Goal: Task Accomplishment & Management: Use online tool/utility

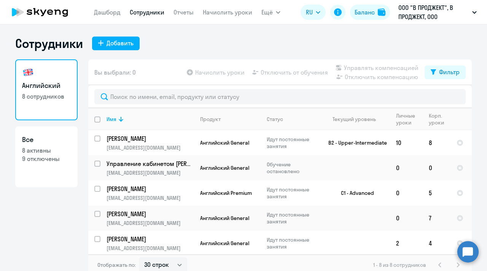
select select "30"
click at [227, 75] on app-table-action-button "Начислить уроки" at bounding box center [214, 72] width 59 height 9
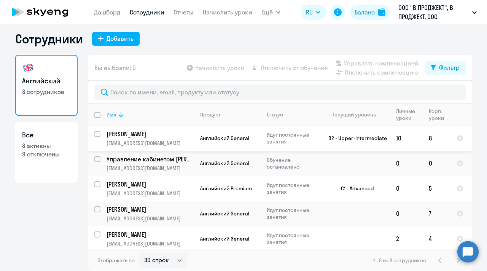
click at [159, 136] on p "[PERSON_NAME]" at bounding box center [149, 134] width 86 height 8
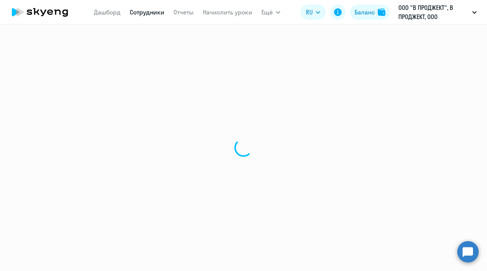
select select "english"
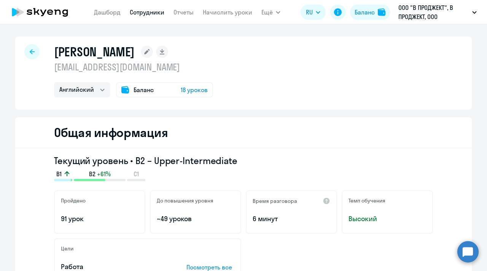
click at [195, 89] on span "18 уроков" at bounding box center [194, 89] width 27 height 9
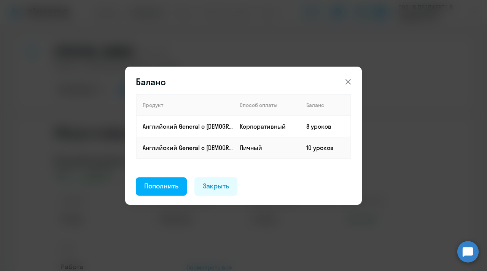
click at [170, 186] on div "Пополнить" at bounding box center [161, 186] width 34 height 10
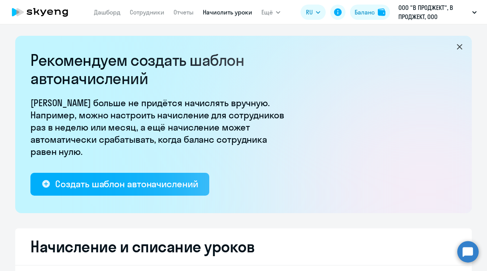
select select "10"
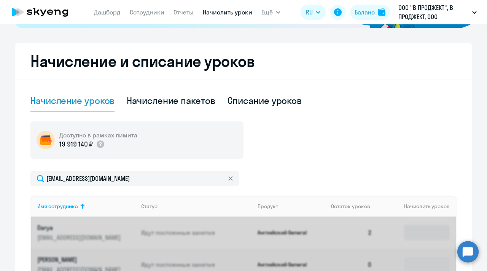
scroll to position [255, 0]
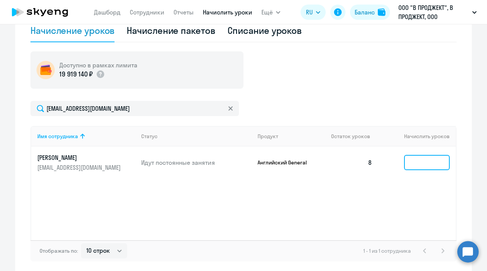
click at [419, 165] on input at bounding box center [427, 162] width 46 height 15
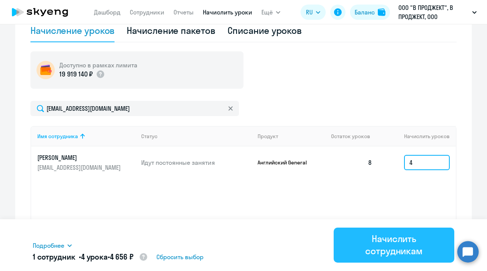
type input "4"
click at [403, 248] on div "Начислить сотрудникам" at bounding box center [393, 244] width 99 height 24
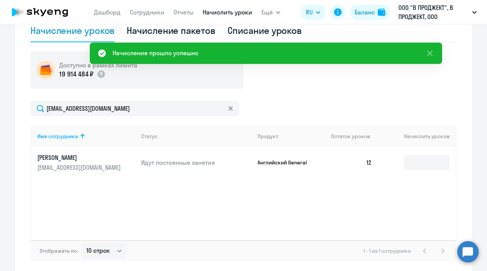
click at [79, 36] on div "Начисление уроков" at bounding box center [72, 30] width 84 height 12
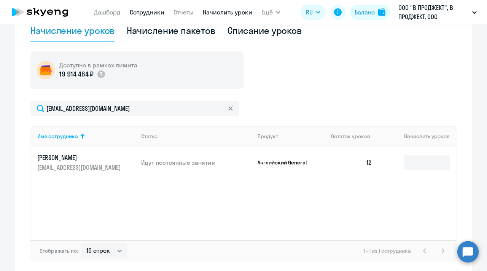
click at [156, 14] on link "Сотрудники" at bounding box center [147, 12] width 35 height 8
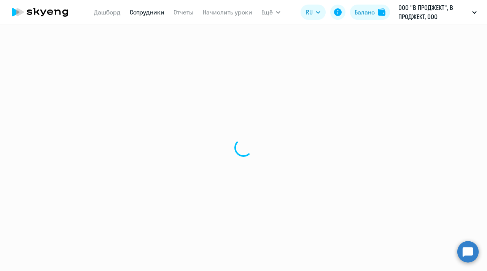
select select "30"
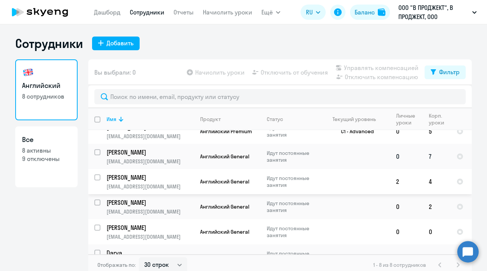
scroll to position [55, 0]
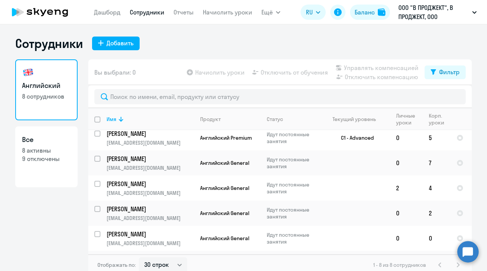
click at [95, 132] on input "deselect all" at bounding box center [101, 123] width 15 height 15
checkbox input "true"
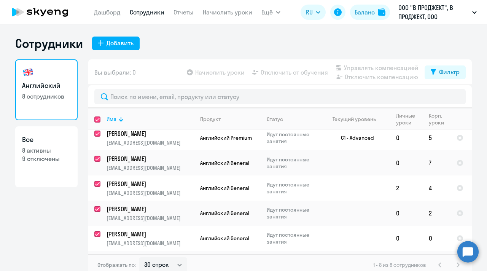
checkbox input "true"
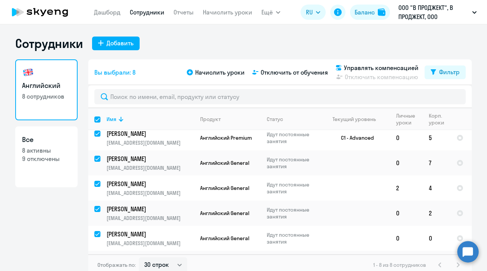
click at [97, 121] on input "select all" at bounding box center [101, 123] width 15 height 15
checkbox input "false"
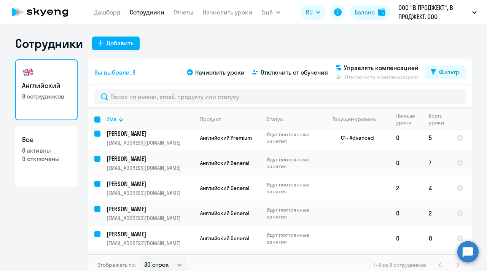
checkbox input "false"
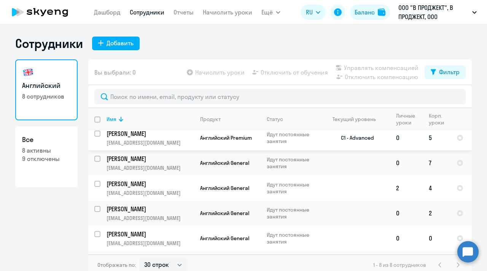
click at [95, 134] on input "select row 13592647" at bounding box center [101, 137] width 15 height 15
checkbox input "true"
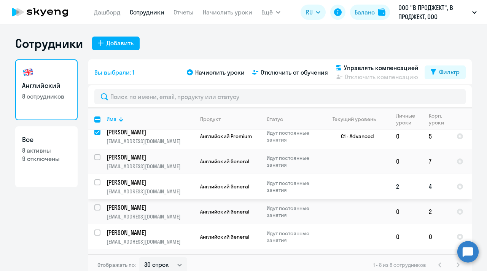
scroll to position [58, 0]
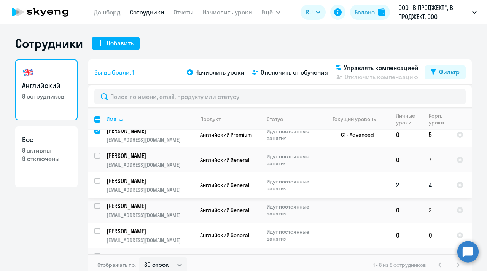
click at [100, 180] on td "[PERSON_NAME] [PERSON_NAME][EMAIL_ADDRESS][DOMAIN_NAME]" at bounding box center [147, 184] width 94 height 25
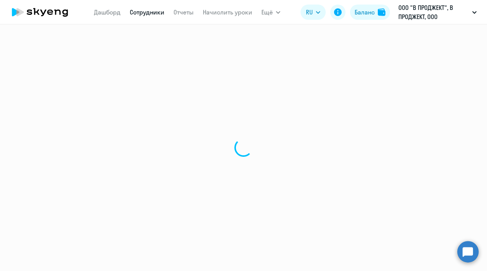
select select "english"
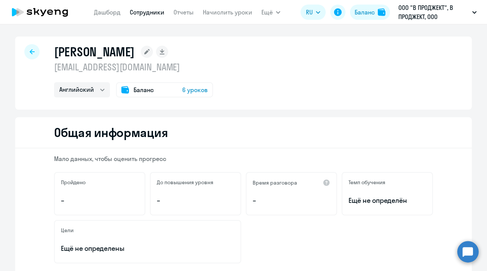
select select "30"
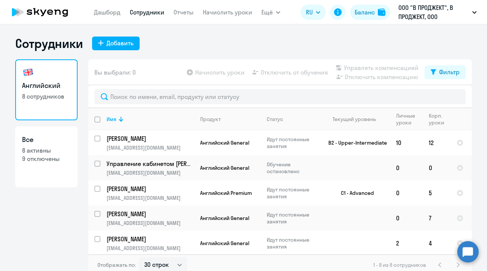
click at [208, 74] on app-table-action-button "Начислить уроки" at bounding box center [214, 72] width 59 height 9
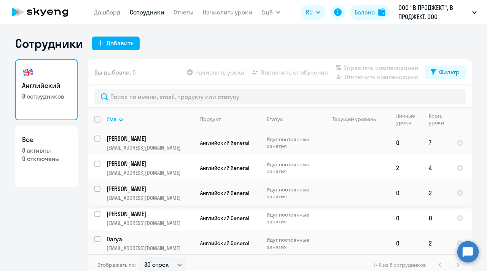
scroll to position [5, 0]
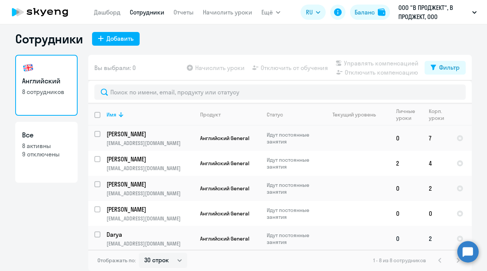
click at [100, 233] on td "[PERSON_NAME] [PERSON_NAME][EMAIL_ADDRESS][DOMAIN_NAME]" at bounding box center [147, 238] width 94 height 25
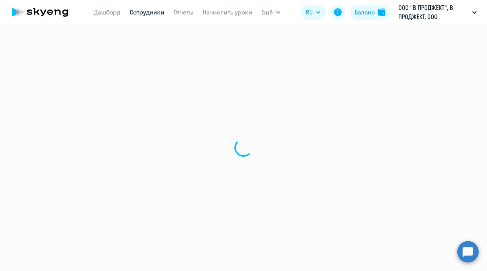
select select "english"
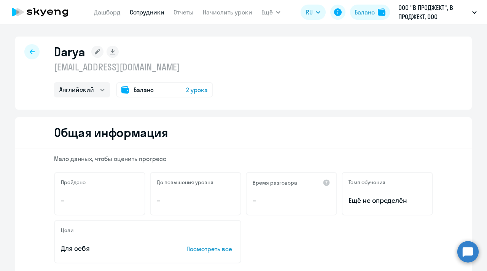
click at [34, 52] on div at bounding box center [31, 51] width 15 height 15
select select "30"
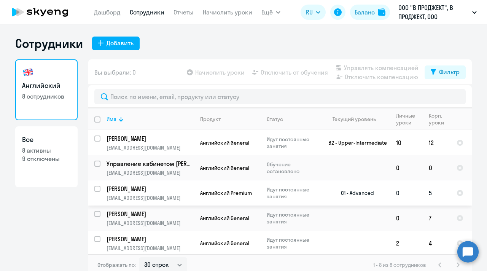
click at [137, 191] on p "[PERSON_NAME]" at bounding box center [149, 188] width 86 height 8
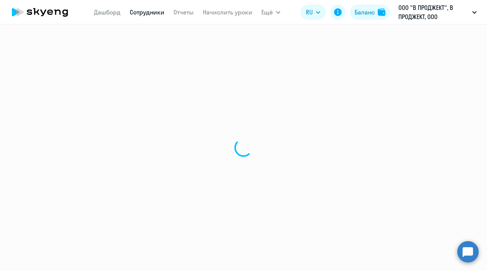
select select "english"
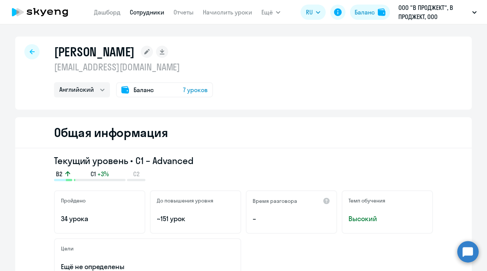
click at [192, 90] on span "7 уроков" at bounding box center [195, 89] width 25 height 9
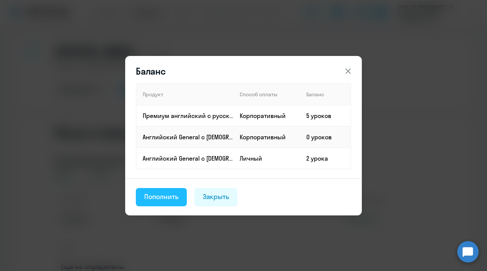
click at [162, 198] on div "Пополнить" at bounding box center [161, 197] width 34 height 10
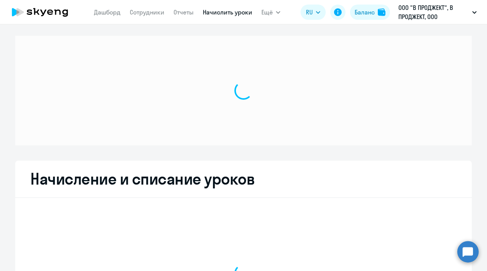
select select "10"
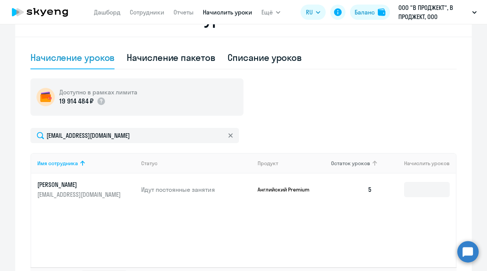
scroll to position [234, 0]
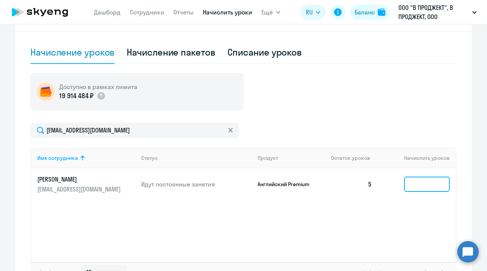
click at [418, 187] on input at bounding box center [427, 183] width 46 height 15
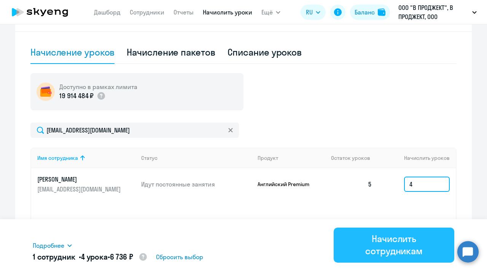
type input "4"
click at [409, 246] on div "Начислить сотрудникам" at bounding box center [393, 244] width 99 height 24
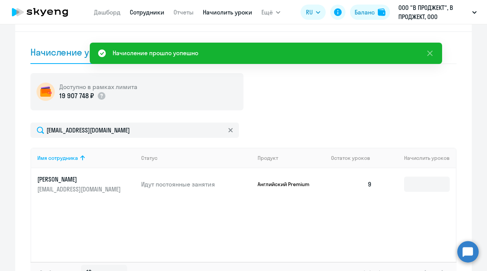
click at [145, 11] on link "Сотрудники" at bounding box center [147, 12] width 35 height 8
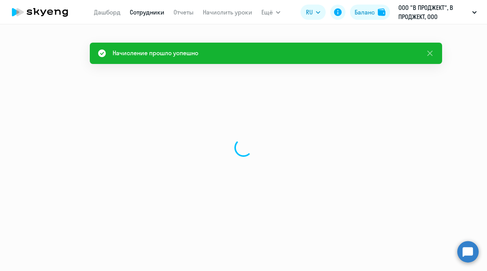
select select "30"
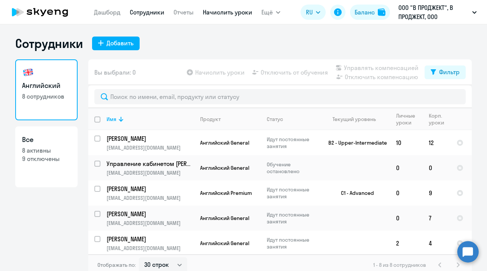
click at [229, 11] on link "Начислить уроки" at bounding box center [227, 12] width 49 height 8
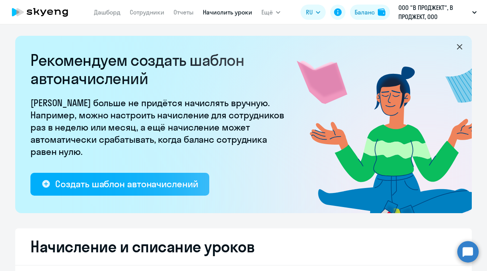
select select "10"
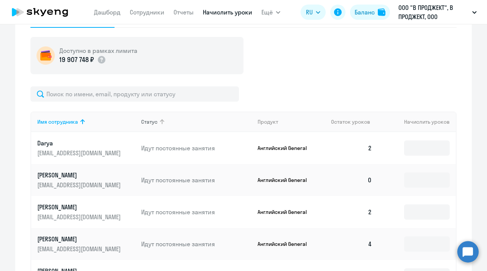
scroll to position [281, 0]
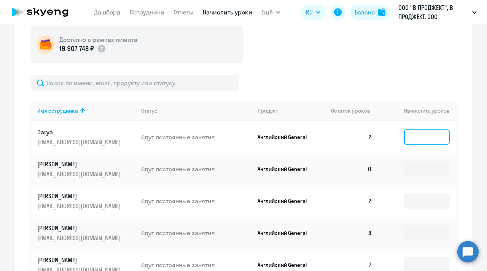
click at [413, 135] on input at bounding box center [427, 136] width 46 height 15
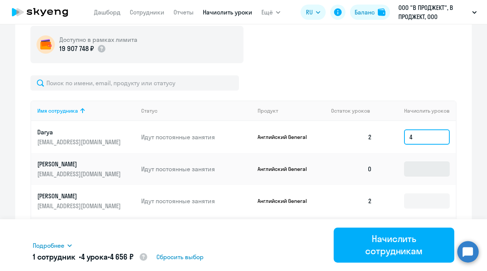
type input "4"
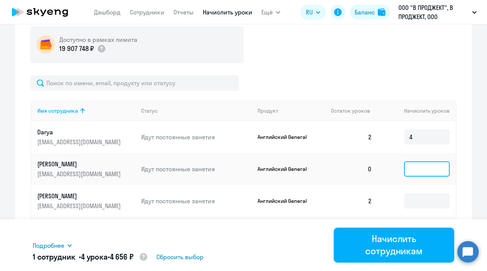
click at [411, 172] on input at bounding box center [427, 168] width 46 height 15
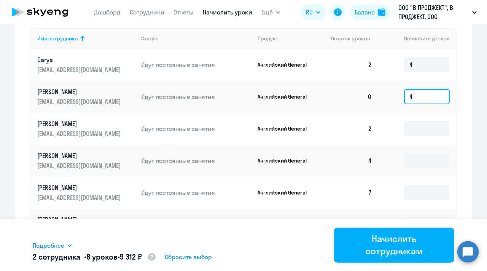
scroll to position [354, 0]
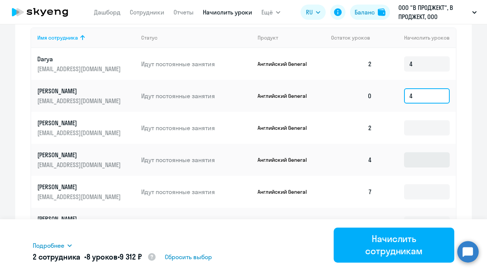
type input "4"
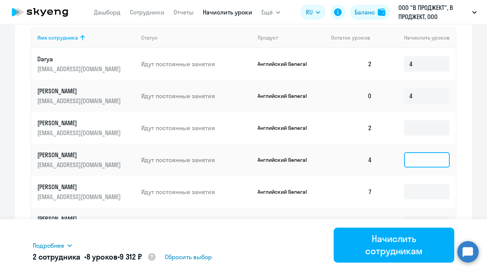
click at [422, 166] on input at bounding box center [427, 159] width 46 height 15
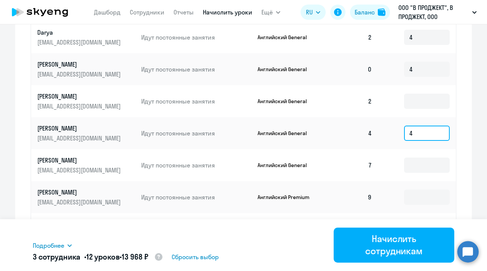
type input "4"
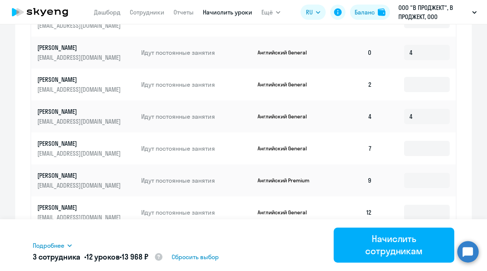
scroll to position [399, 0]
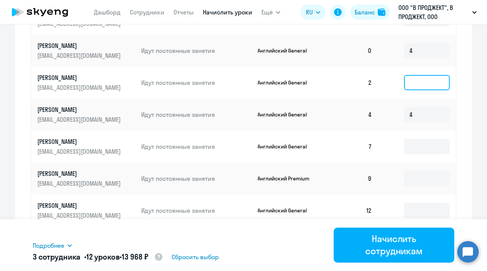
click at [416, 84] on input at bounding box center [427, 82] width 46 height 15
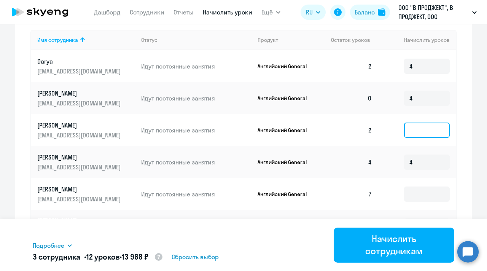
scroll to position [352, 0]
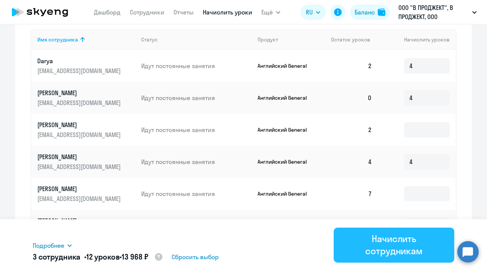
click at [402, 245] on div "Начислить сотрудникам" at bounding box center [393, 244] width 99 height 24
